Goal: Use online tool/utility

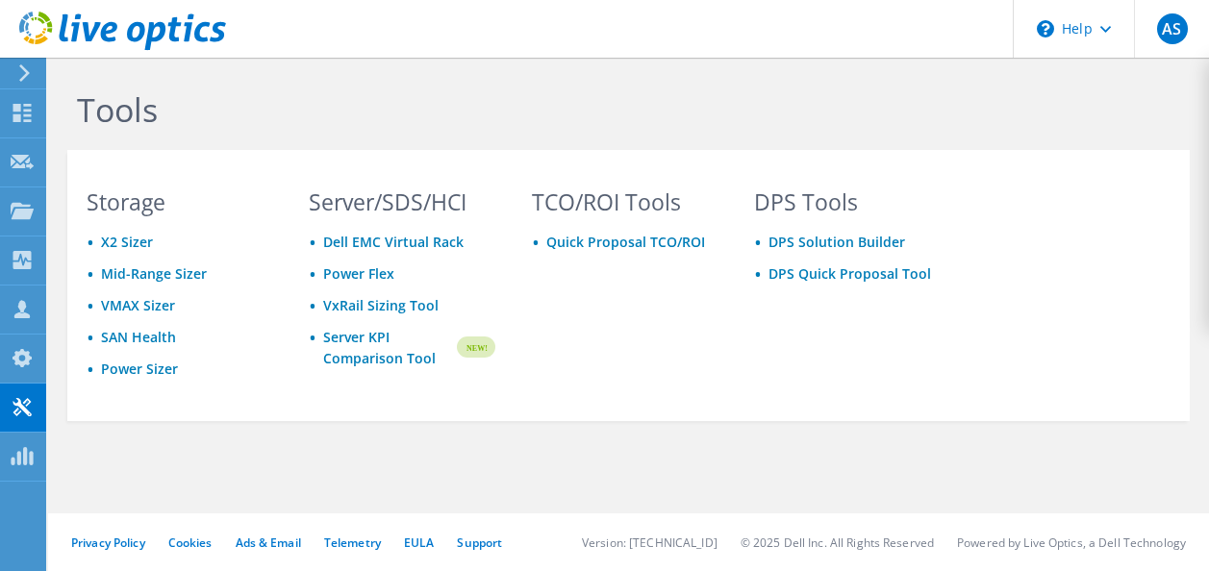
click at [312, 23] on header "AS Channel Partner [PERSON_NAME] [PERSON_NAME][EMAIL_ADDRESS][PERSON_NAME][DOMA…" at bounding box center [604, 29] width 1209 height 58
click at [972, 398] on div "Storage X2 Sizer Mid-Range Sizer VMAX Sizer SAN Health Power Sizer Server/SDS/H…" at bounding box center [628, 285] width 1122 height 233
click at [149, 375] on link "Power Sizer" at bounding box center [139, 369] width 77 height 18
